Goal: Communication & Community: Share content

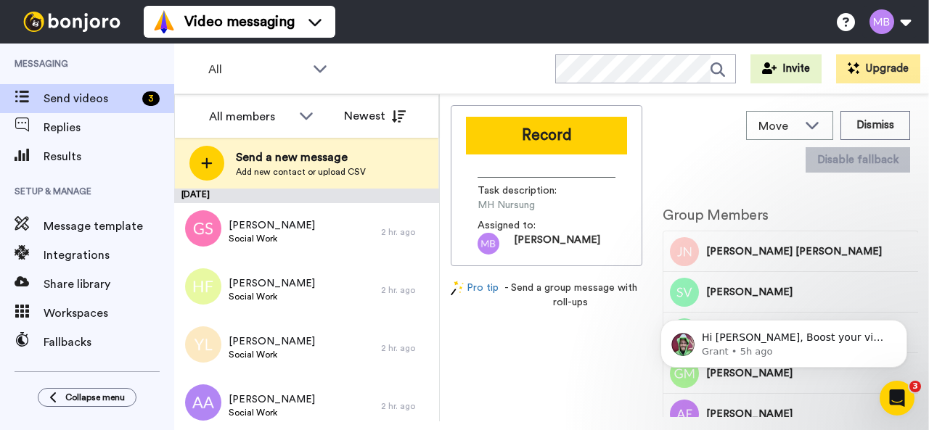
scroll to position [1007, 0]
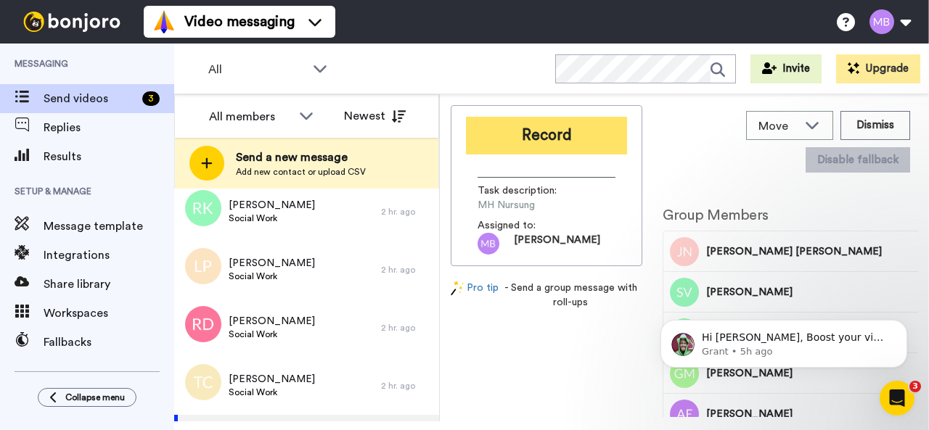
click at [528, 136] on button "Record" at bounding box center [546, 136] width 161 height 38
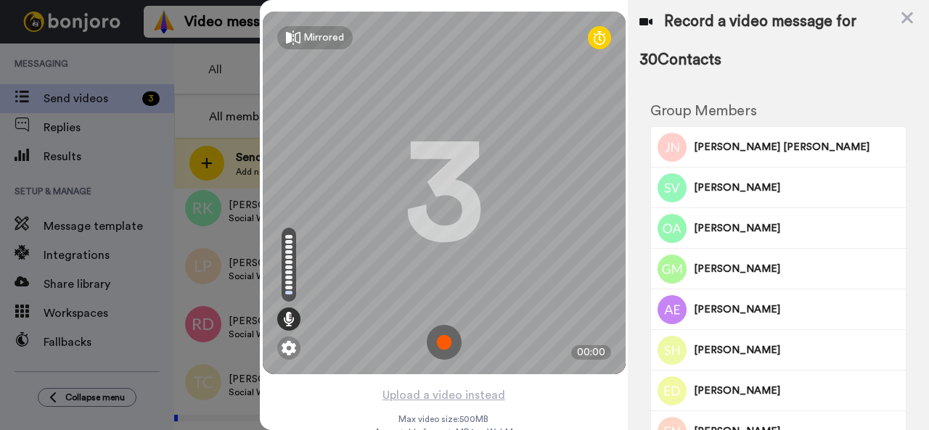
click at [443, 340] on img at bounding box center [444, 342] width 35 height 35
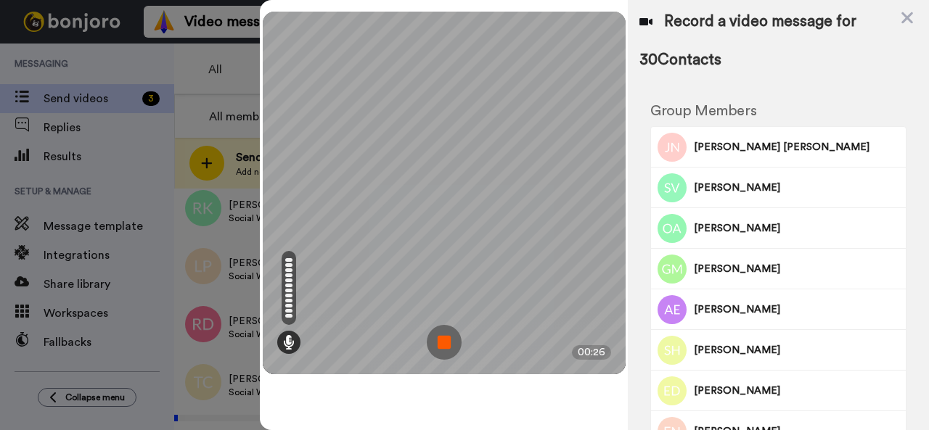
click at [442, 348] on img at bounding box center [444, 342] width 35 height 35
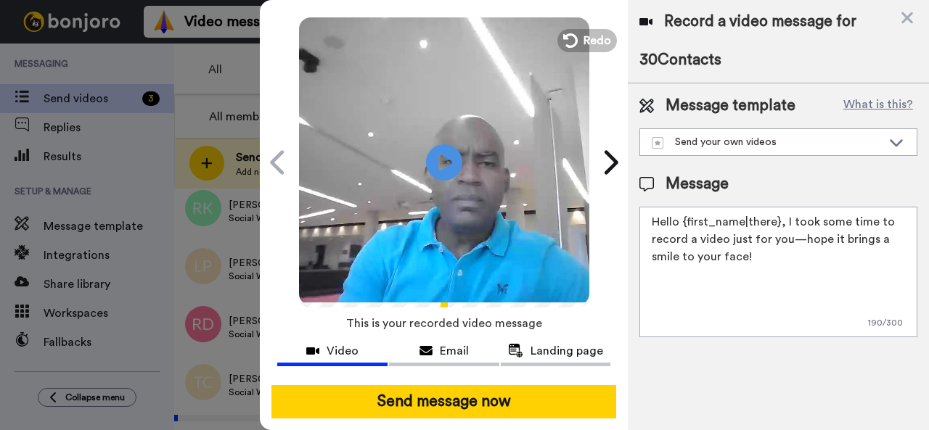
scroll to position [50, 0]
click at [772, 220] on textarea "Hello {first_name|there}, I took some time to record a video just for you—hope …" at bounding box center [778, 272] width 278 height 131
click at [871, 242] on textarea "Hello, I took some time to record a video just for you—hope it brings a smile t…" at bounding box center [778, 272] width 278 height 131
click at [813, 221] on textarea "Hello there!! Just wanted to say WELCOME!!!" at bounding box center [778, 272] width 278 height 131
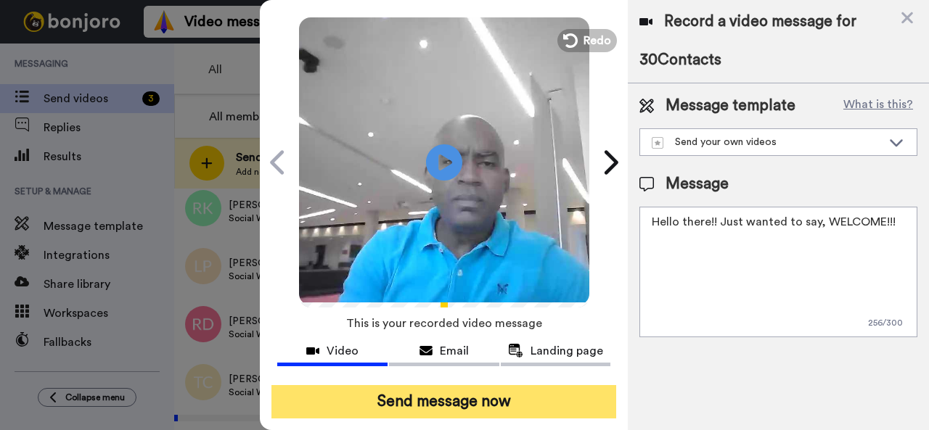
type textarea "Hello there!! Just wanted to say, WELCOME!!!"
click at [457, 387] on button "Send message now" at bounding box center [443, 401] width 345 height 33
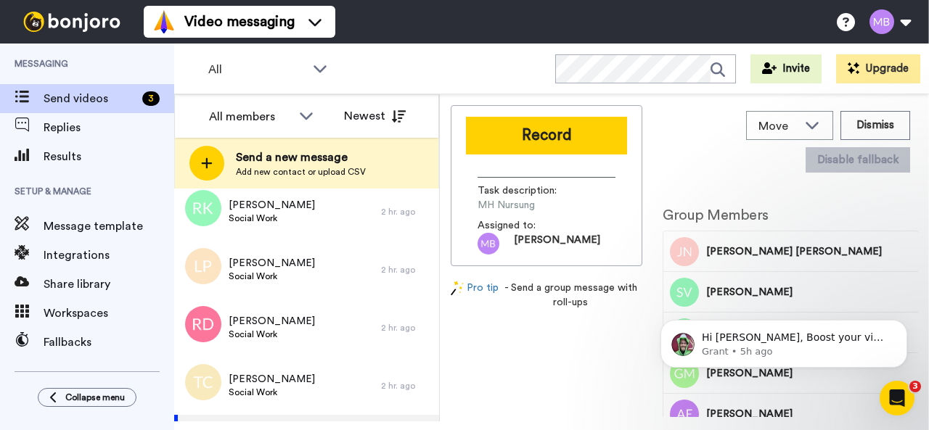
scroll to position [0, 0]
